Goal: Information Seeking & Learning: Learn about a topic

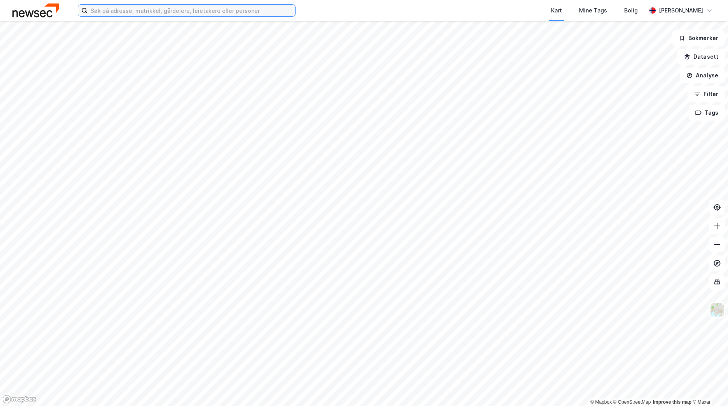
click at [114, 12] on input at bounding box center [192, 11] width 208 height 12
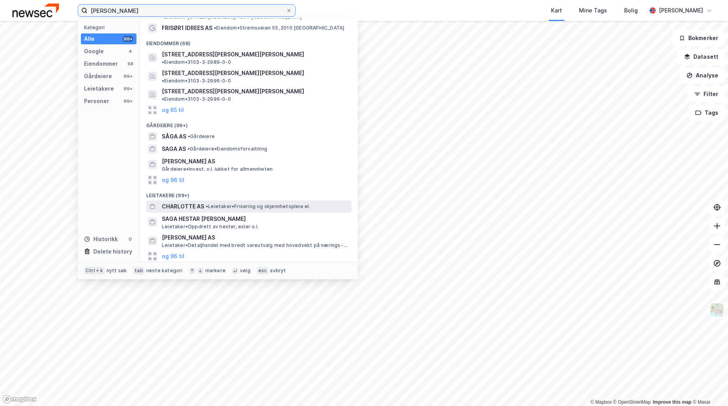
scroll to position [100, 0]
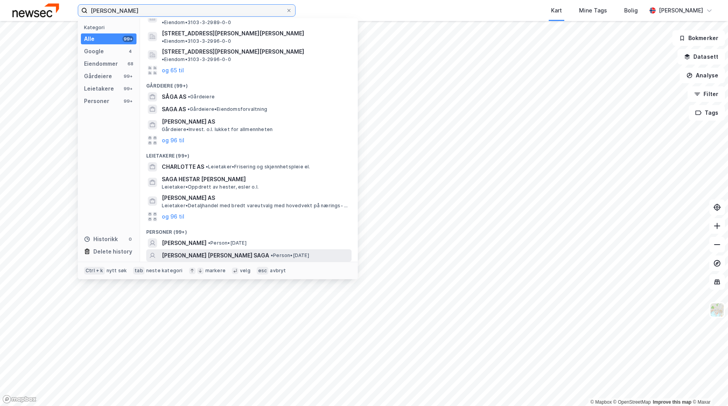
type input "[PERSON_NAME]"
click at [271, 252] on span "• Person • [DATE]" at bounding box center [290, 255] width 39 height 6
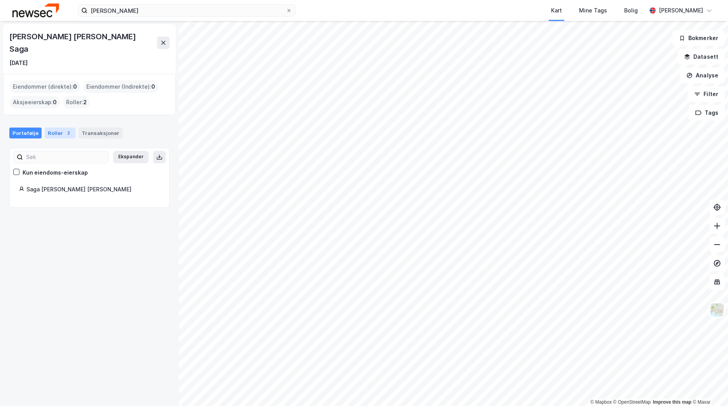
click at [65, 129] on div "2" at bounding box center [69, 133] width 8 height 8
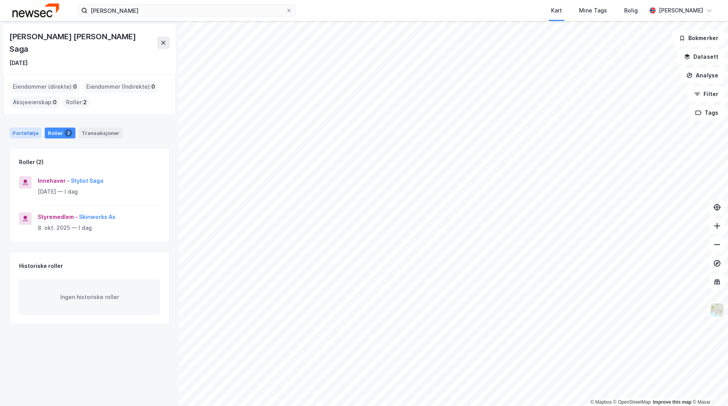
click at [31, 128] on div "Portefølje" at bounding box center [25, 133] width 32 height 11
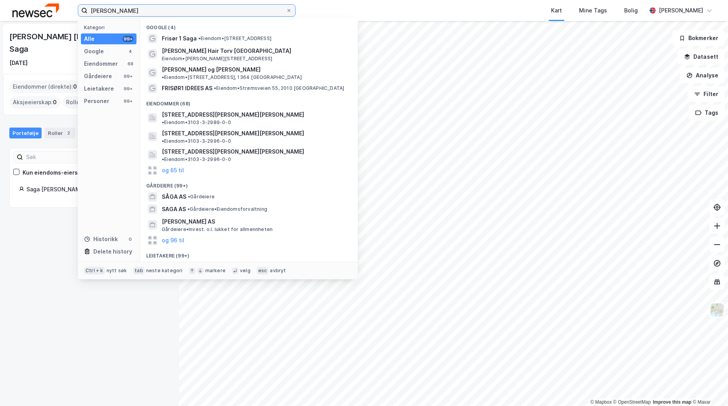
drag, startPoint x: 173, startPoint y: 9, endPoint x: 92, endPoint y: 9, distance: 81.3
click at [92, 9] on input "[PERSON_NAME]" at bounding box center [187, 11] width 198 height 12
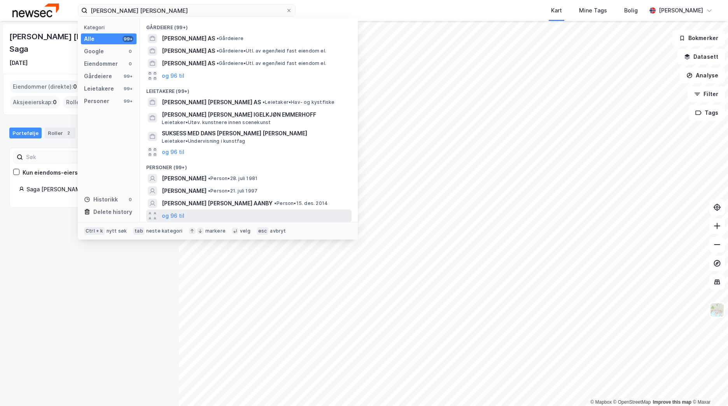
click at [186, 214] on div "og 96 til" at bounding box center [248, 216] width 205 height 12
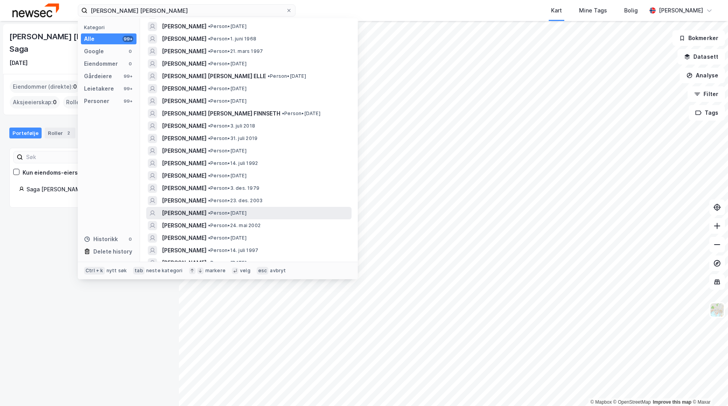
scroll to position [428, 0]
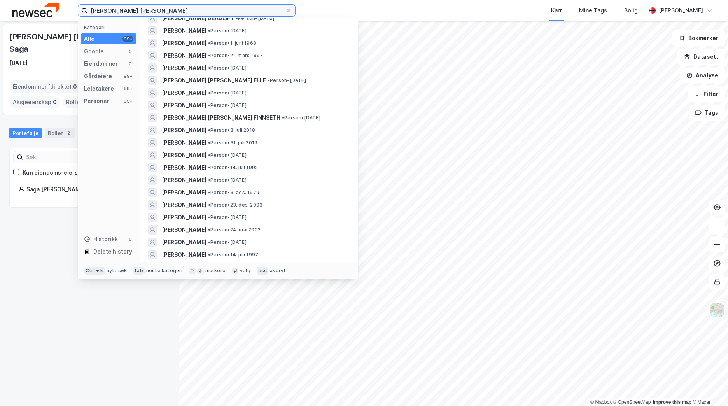
click at [175, 8] on input "[PERSON_NAME] [PERSON_NAME]" at bounding box center [187, 11] width 198 height 12
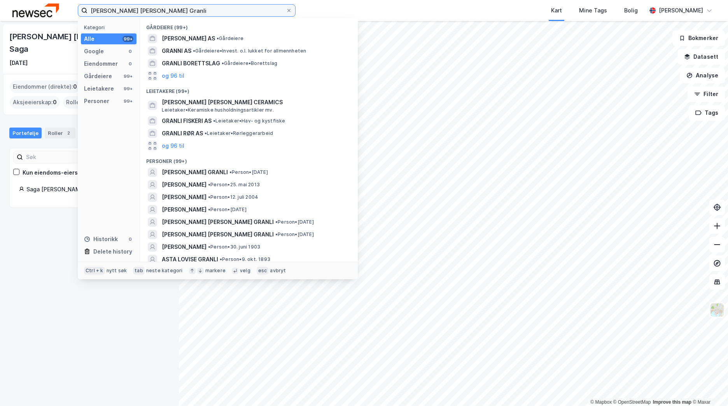
drag, startPoint x: 124, startPoint y: 10, endPoint x: 105, endPoint y: 10, distance: 19.1
click at [105, 10] on input "[PERSON_NAME] [PERSON_NAME] Granli" at bounding box center [187, 11] width 198 height 12
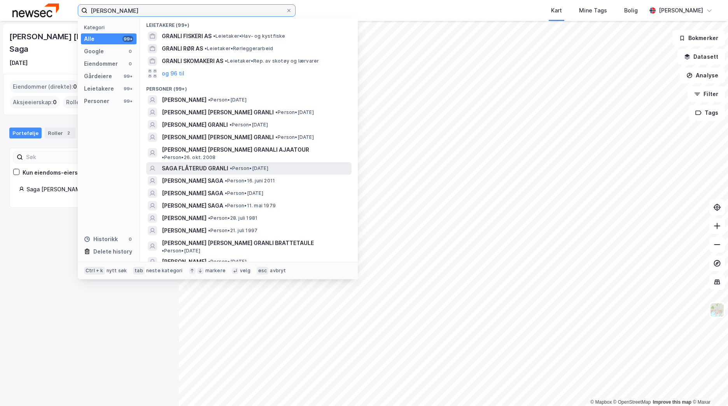
scroll to position [78, 0]
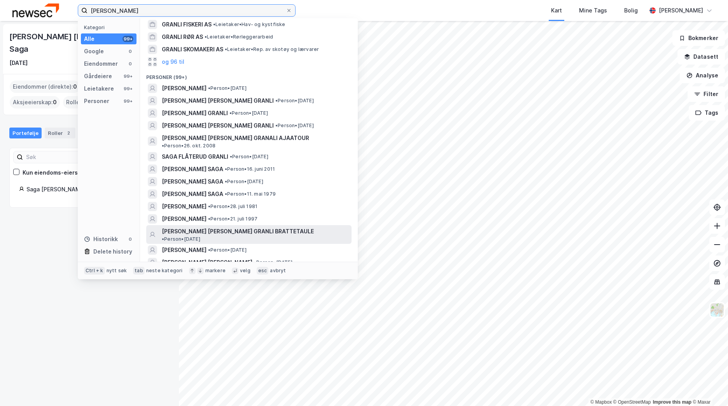
type input "[PERSON_NAME]"
click at [200, 236] on span "• Person • [DATE]" at bounding box center [181, 239] width 39 height 6
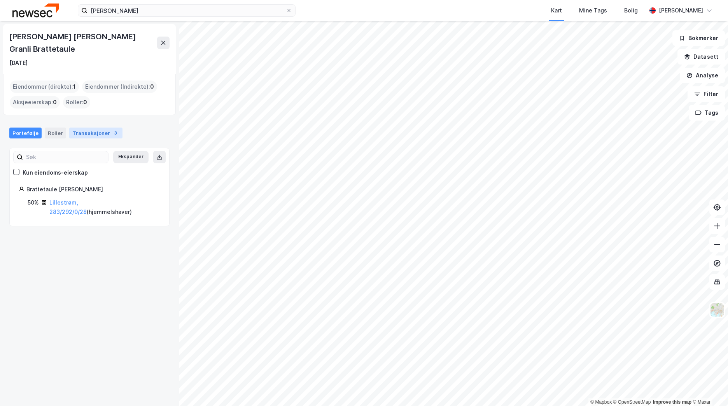
click at [99, 128] on div "Transaksjoner 3" at bounding box center [95, 133] width 53 height 11
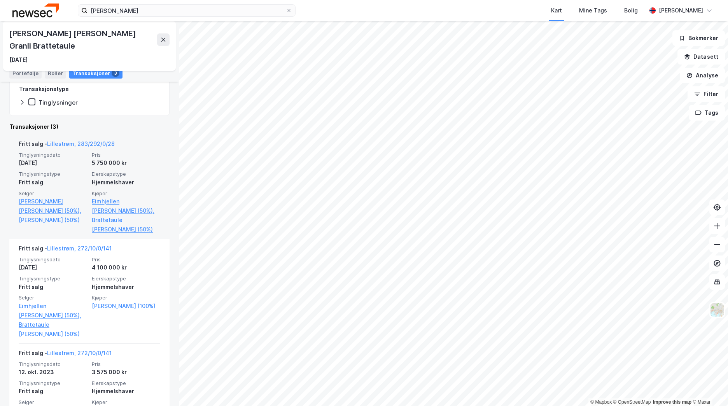
scroll to position [176, 0]
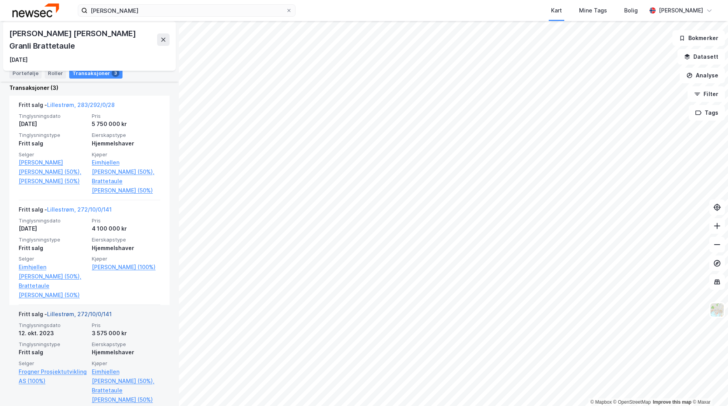
click at [74, 311] on link "Lillestrøm, 272/10/0/141" at bounding box center [79, 314] width 65 height 7
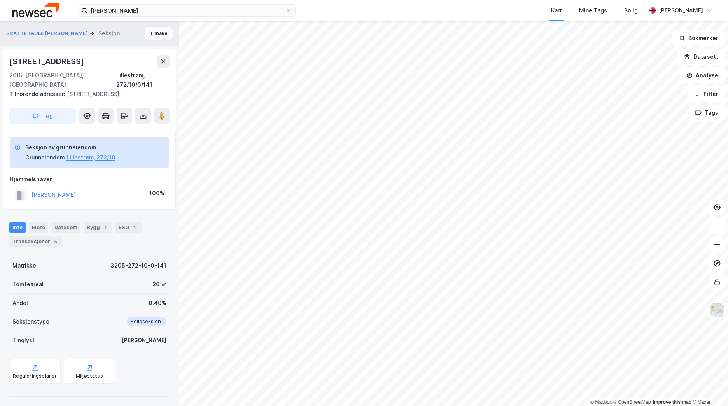
click at [152, 35] on button "Tilbake" at bounding box center [159, 33] width 28 height 12
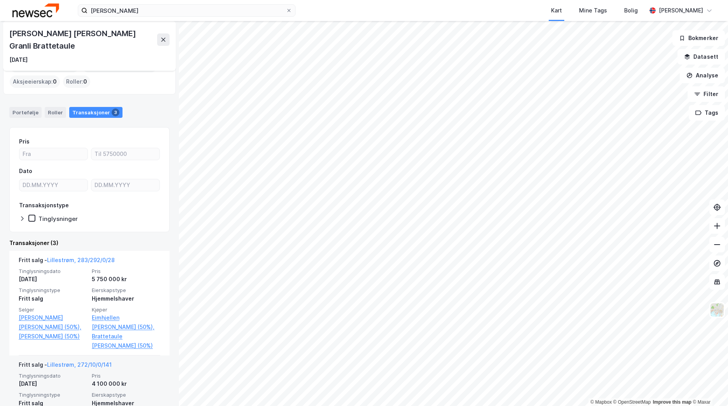
scroll to position [20, 0]
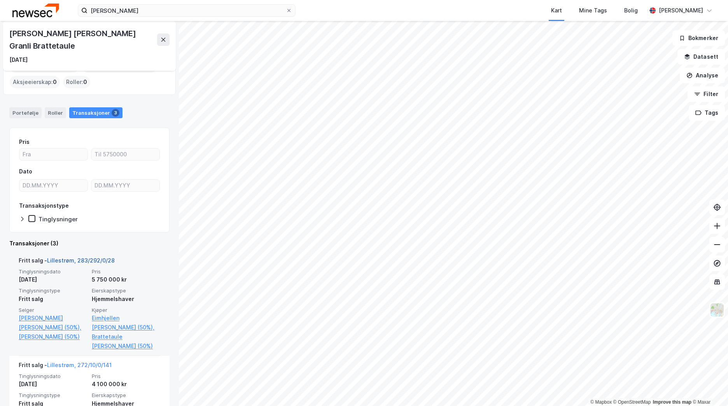
click at [99, 257] on link "Lillestrøm, 283/292/0/28" at bounding box center [81, 260] width 68 height 7
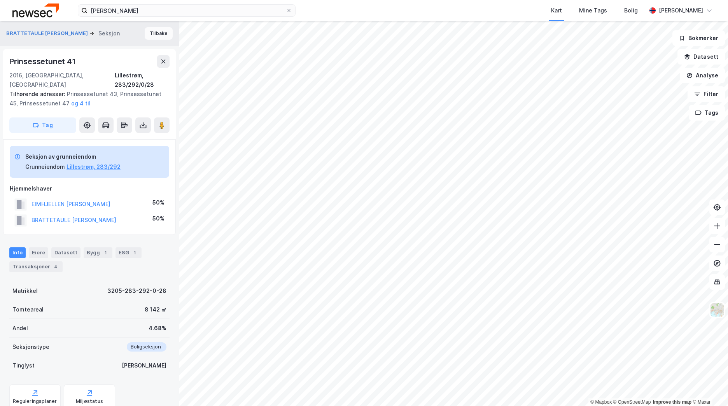
click at [147, 39] on button "Tilbake" at bounding box center [159, 33] width 28 height 12
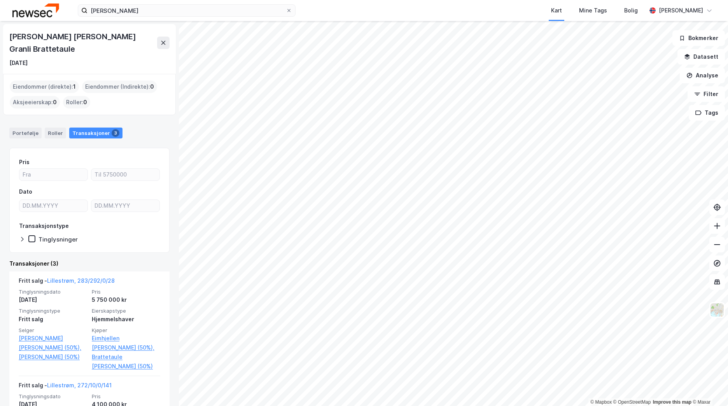
click at [36, 19] on div "[PERSON_NAME] Kart Mine Tags [PERSON_NAME] [PERSON_NAME]" at bounding box center [364, 10] width 728 height 21
click at [36, 14] on img at bounding box center [35, 11] width 47 height 14
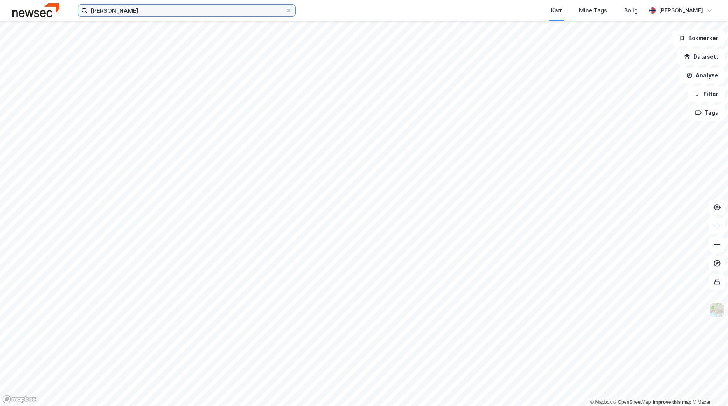
click at [131, 9] on input "[PERSON_NAME]" at bounding box center [187, 11] width 198 height 12
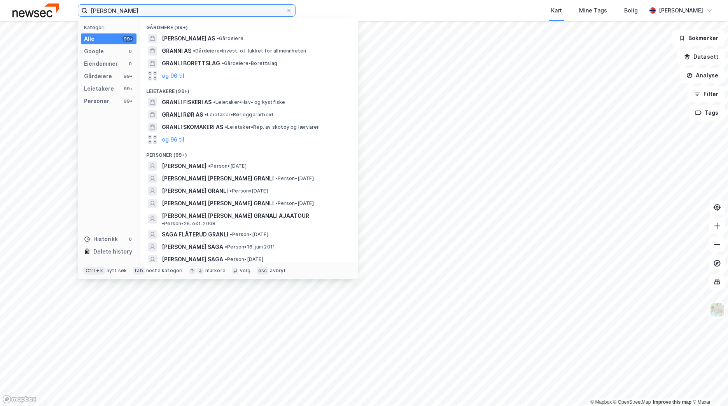
click at [131, 9] on input "[PERSON_NAME]" at bounding box center [187, 11] width 198 height 12
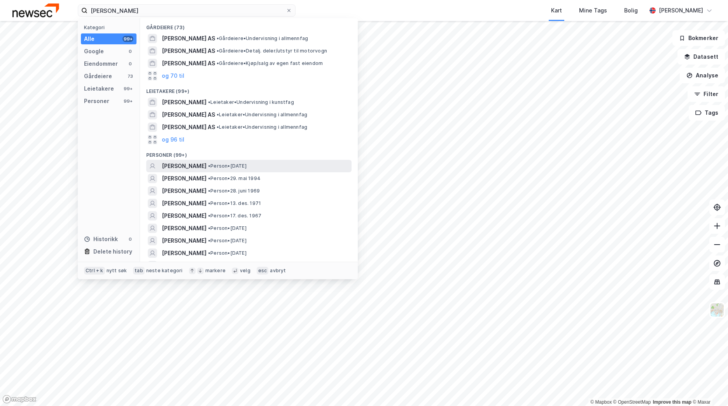
click at [247, 163] on span "• Person • [DATE]" at bounding box center [227, 166] width 39 height 6
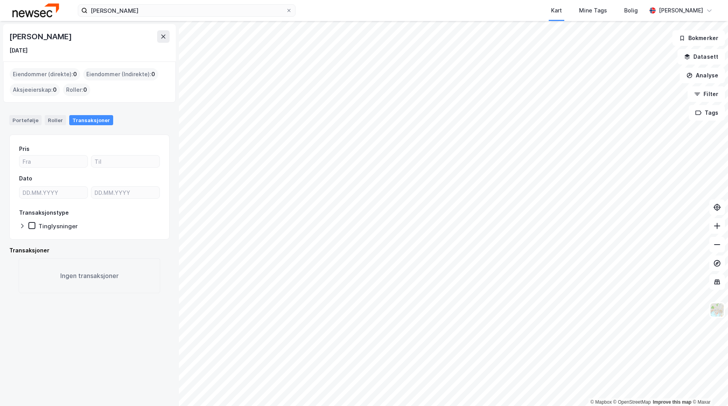
click at [40, 19] on div "[PERSON_NAME] Kart Mine Tags [PERSON_NAME] [PERSON_NAME]" at bounding box center [364, 10] width 728 height 21
click at [40, 16] on img at bounding box center [35, 11] width 47 height 14
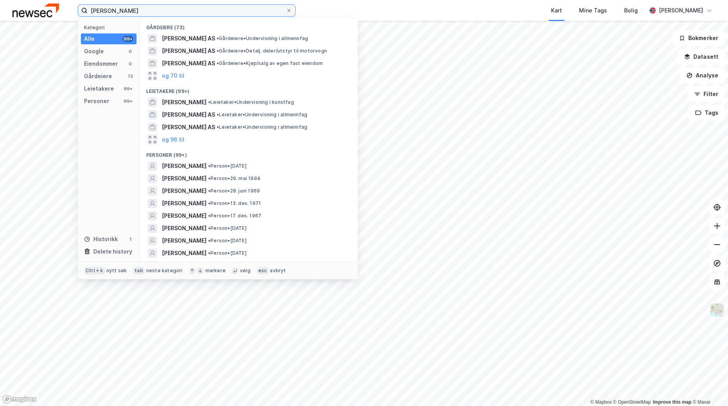
click at [135, 8] on input "[PERSON_NAME]" at bounding box center [187, 11] width 198 height 12
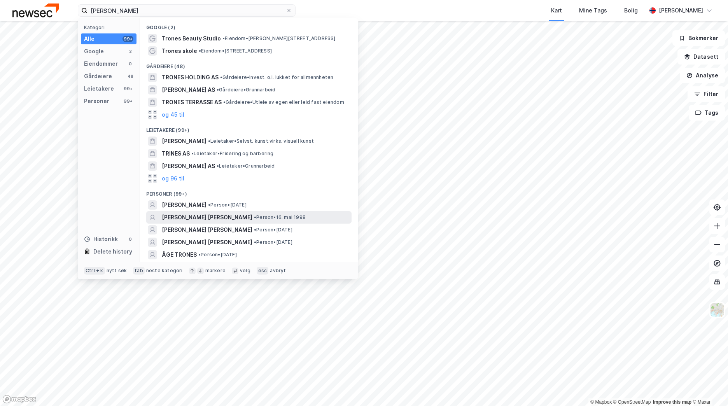
click at [322, 215] on div "[PERSON_NAME] [PERSON_NAME] • Person • 16. mai 1998" at bounding box center [256, 217] width 188 height 9
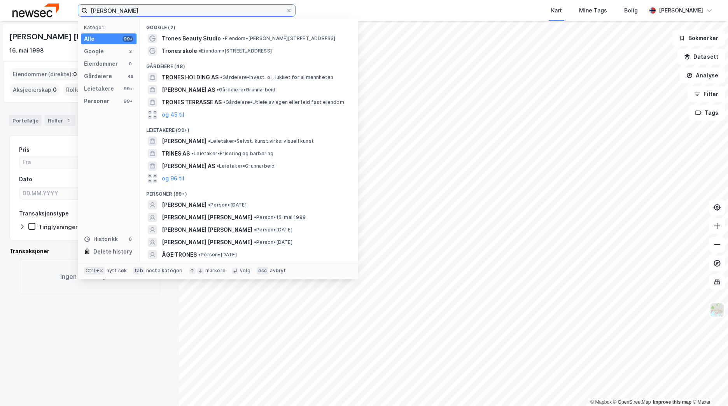
drag, startPoint x: 133, startPoint y: 10, endPoint x: 79, endPoint y: 11, distance: 53.3
click at [79, 11] on label "[PERSON_NAME]" at bounding box center [187, 10] width 218 height 12
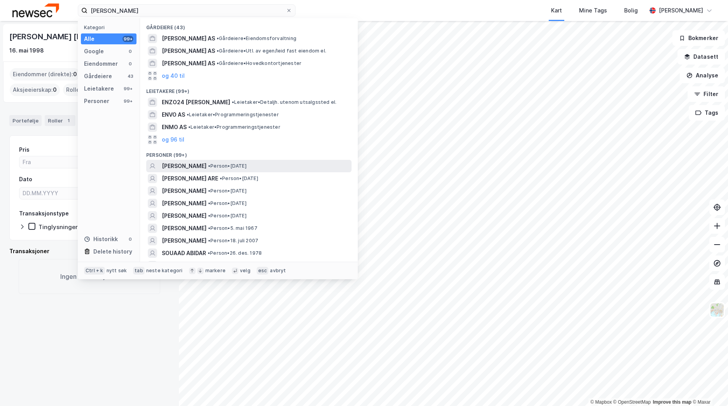
click at [256, 168] on div "[PERSON_NAME] • Person • [DATE]" at bounding box center [256, 165] width 188 height 9
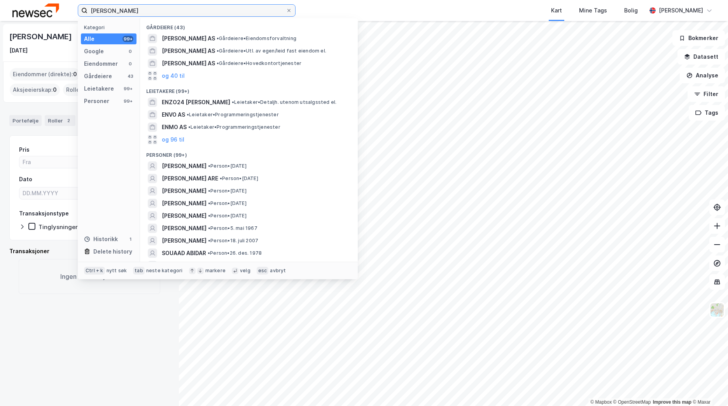
drag, startPoint x: 190, startPoint y: 11, endPoint x: 86, endPoint y: 14, distance: 104.3
click at [86, 14] on label "[PERSON_NAME]" at bounding box center [187, 10] width 218 height 12
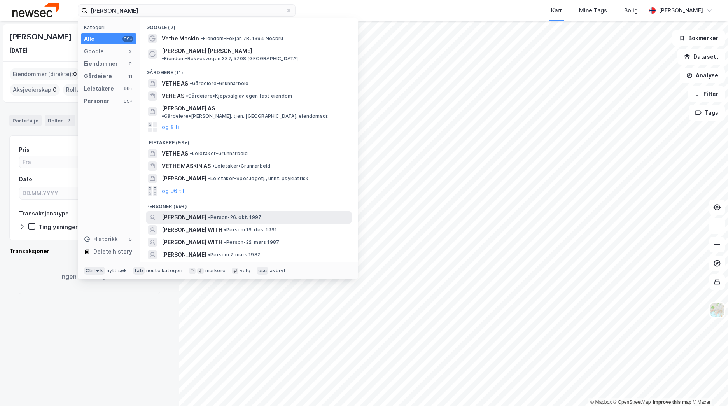
click at [265, 213] on div "[PERSON_NAME] • Person • 26. okt. 1997" at bounding box center [256, 217] width 188 height 9
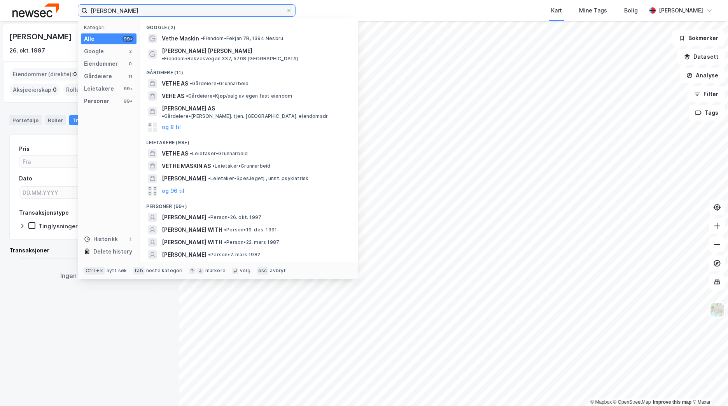
drag, startPoint x: 168, startPoint y: 16, endPoint x: 75, endPoint y: 8, distance: 93.3
click at [75, 8] on div "[PERSON_NAME] Kategori Alle 99+ Google 2 Eiendommer 0 Gårdeiere 11 Leietakere 9…" at bounding box center [364, 10] width 728 height 21
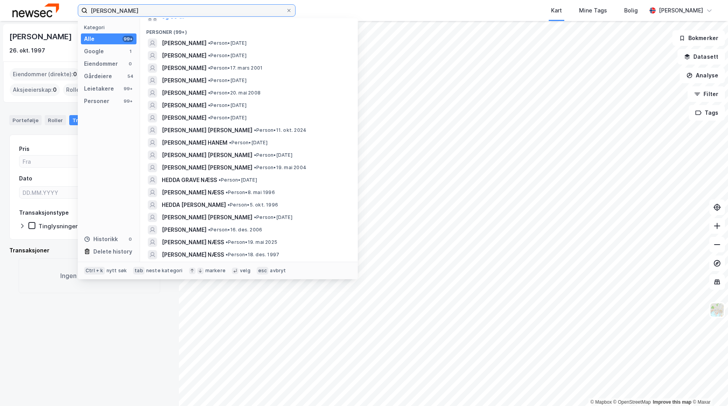
scroll to position [194, 0]
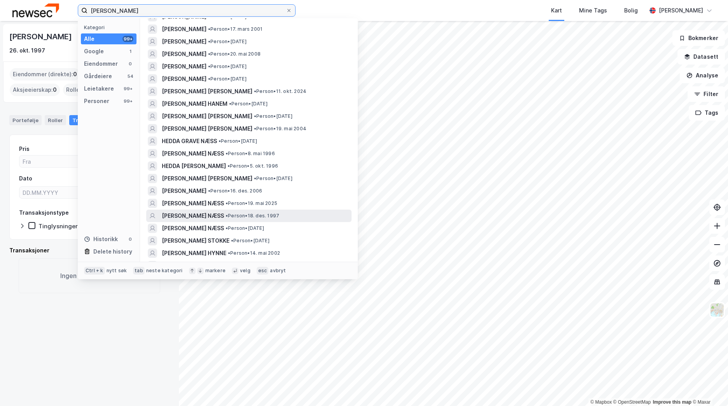
type input "[PERSON_NAME]"
click at [289, 216] on div "[PERSON_NAME] NÆSS • Person • 18. des. 1997" at bounding box center [256, 215] width 188 height 9
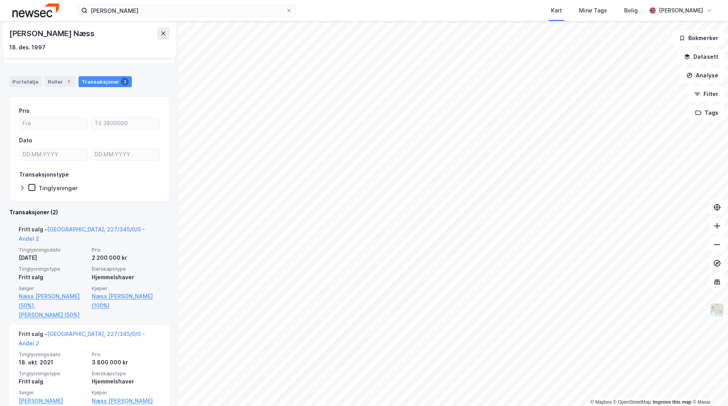
scroll to position [53, 0]
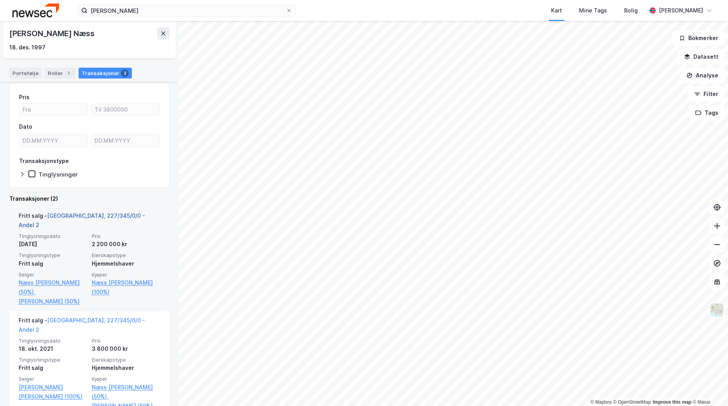
click at [89, 217] on link "[GEOGRAPHIC_DATA], 227/345/0/0 - Andel 2" at bounding box center [82, 220] width 126 height 16
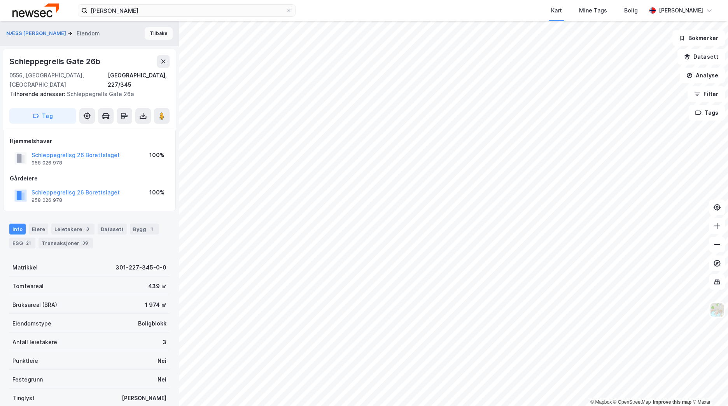
click at [149, 35] on button "Tilbake" at bounding box center [159, 33] width 28 height 12
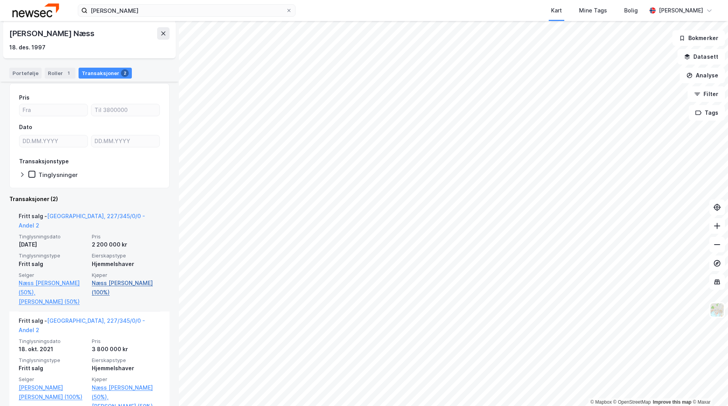
scroll to position [53, 0]
click at [53, 297] on link "[PERSON_NAME] (50%)" at bounding box center [53, 301] width 68 height 9
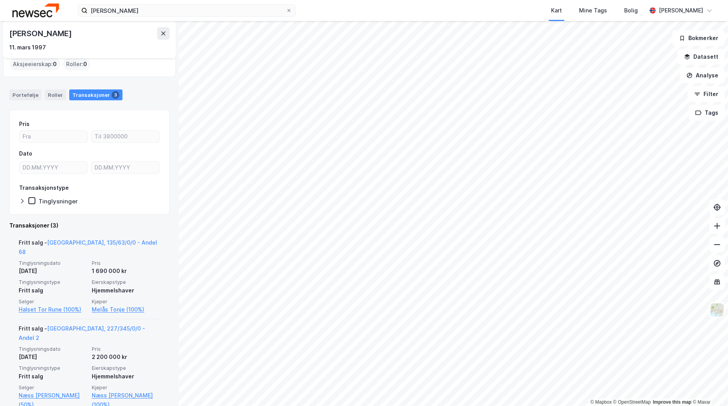
scroll to position [39, 0]
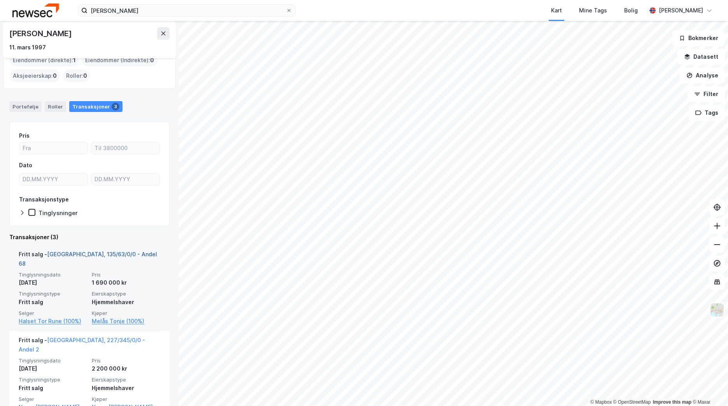
click at [107, 254] on link "[GEOGRAPHIC_DATA], 135/63/0/0 - Andel 68" at bounding box center [88, 259] width 138 height 16
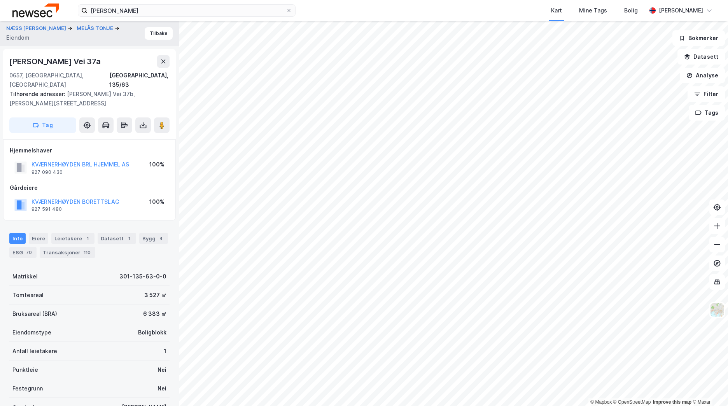
click at [46, 9] on img at bounding box center [35, 11] width 47 height 14
